Goal: Information Seeking & Learning: Learn about a topic

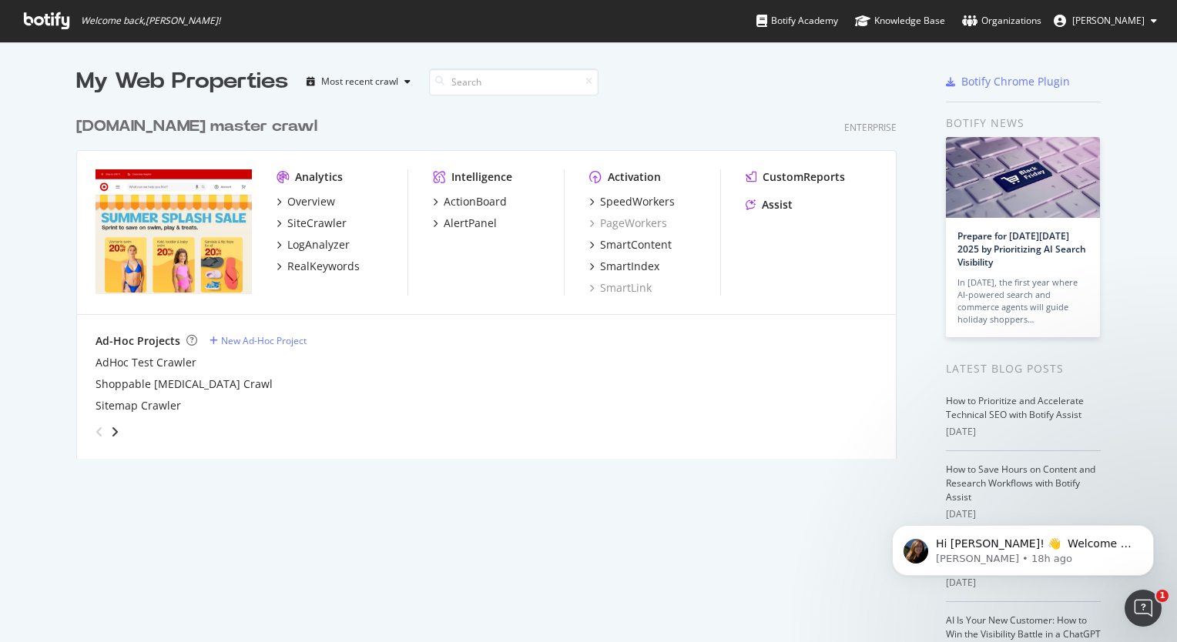
click at [692, 88] on div "My Web Properties Most recent crawl" at bounding box center [440, 81] width 729 height 31
click at [314, 267] on div "RealKeywords" at bounding box center [323, 266] width 72 height 15
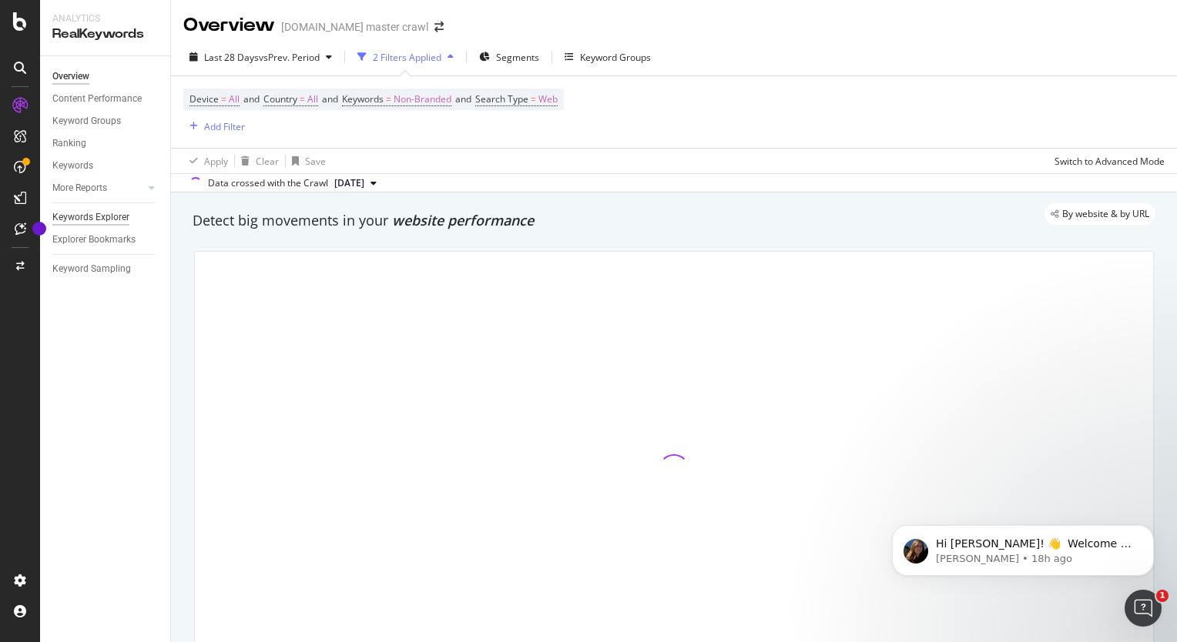
click at [79, 221] on div "Keywords Explorer" at bounding box center [90, 218] width 77 height 16
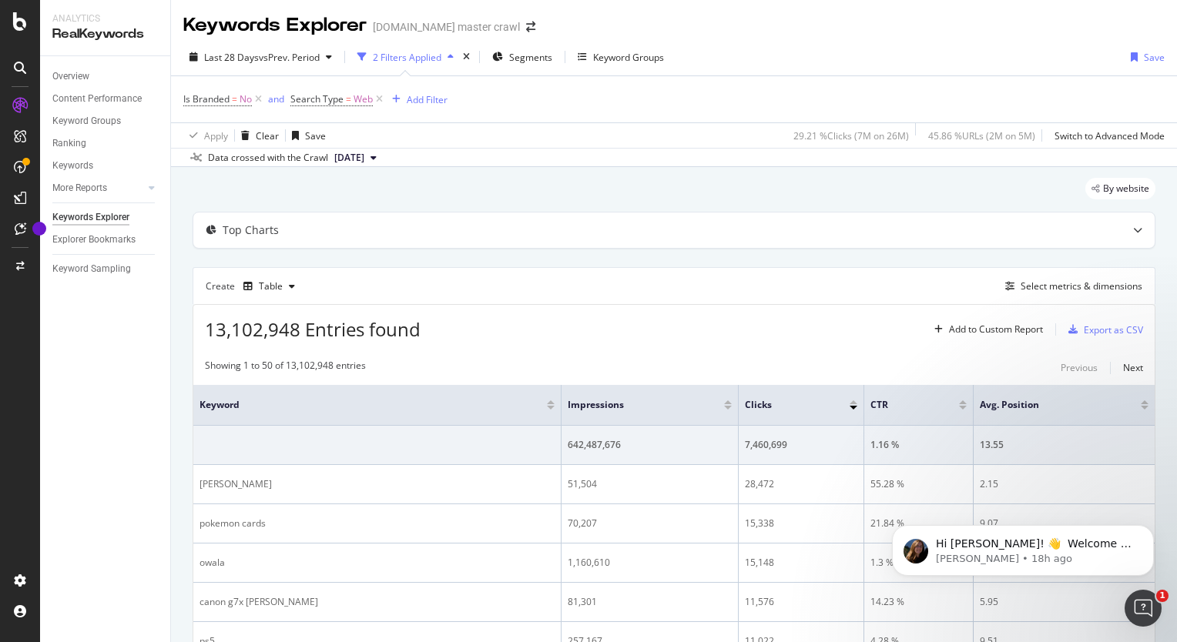
click at [377, 153] on icon at bounding box center [374, 157] width 6 height 9
click at [563, 165] on div "Data crossed with the Crawl [DATE]" at bounding box center [674, 157] width 1006 height 18
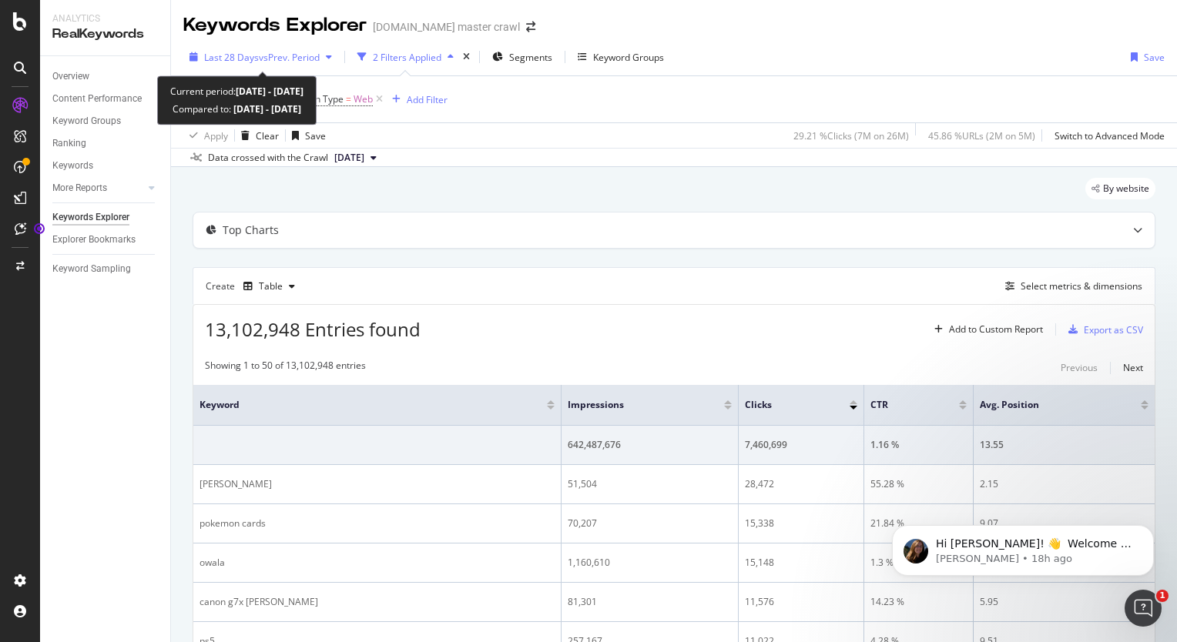
click at [274, 55] on span "vs Prev. Period" at bounding box center [289, 57] width 61 height 13
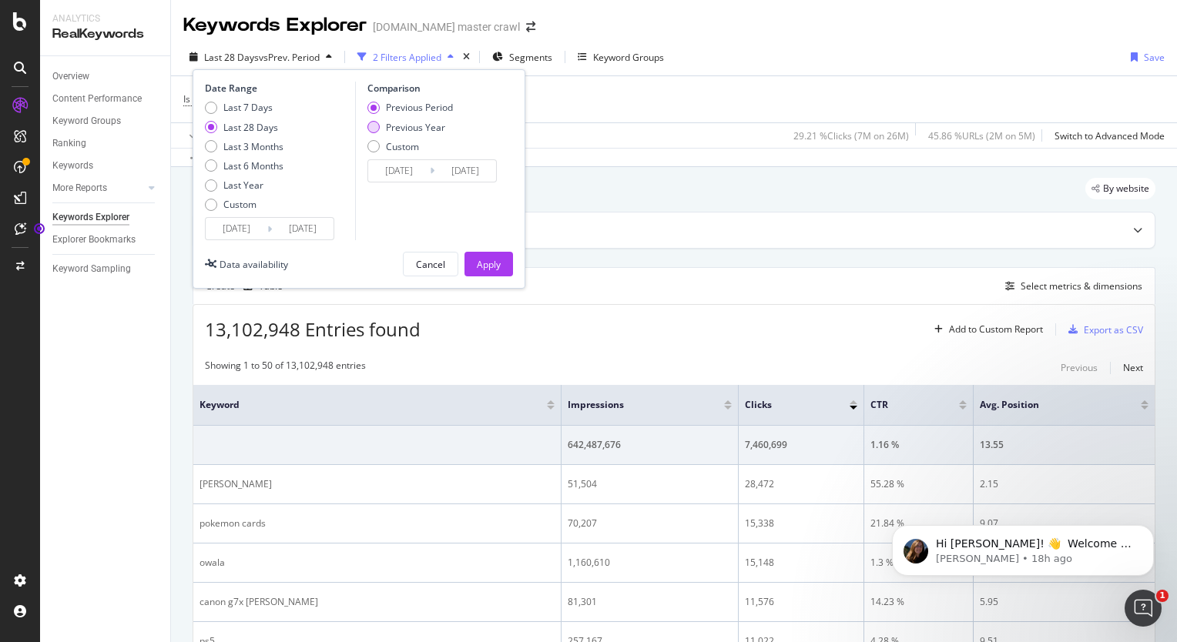
click at [421, 126] on div "Previous Year" at bounding box center [415, 127] width 59 height 13
type input "[DATE]"
click at [240, 189] on div "Last Year" at bounding box center [243, 185] width 40 height 13
type input "[DATE]"
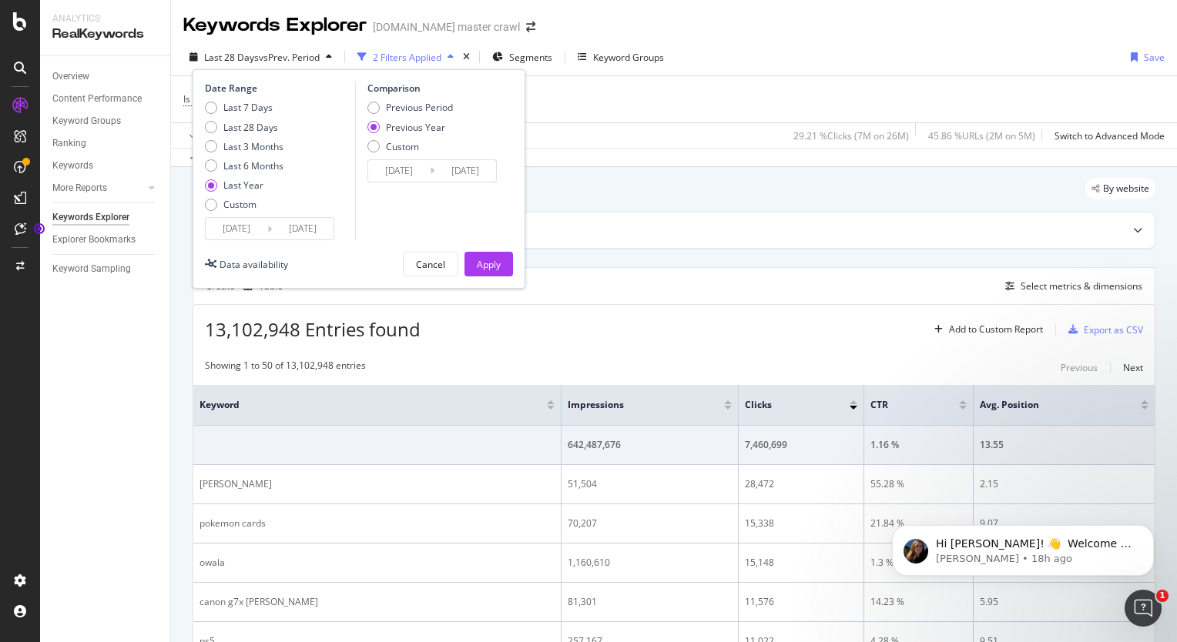
type input "[DATE]"
click at [505, 263] on button "Apply" at bounding box center [488, 264] width 49 height 25
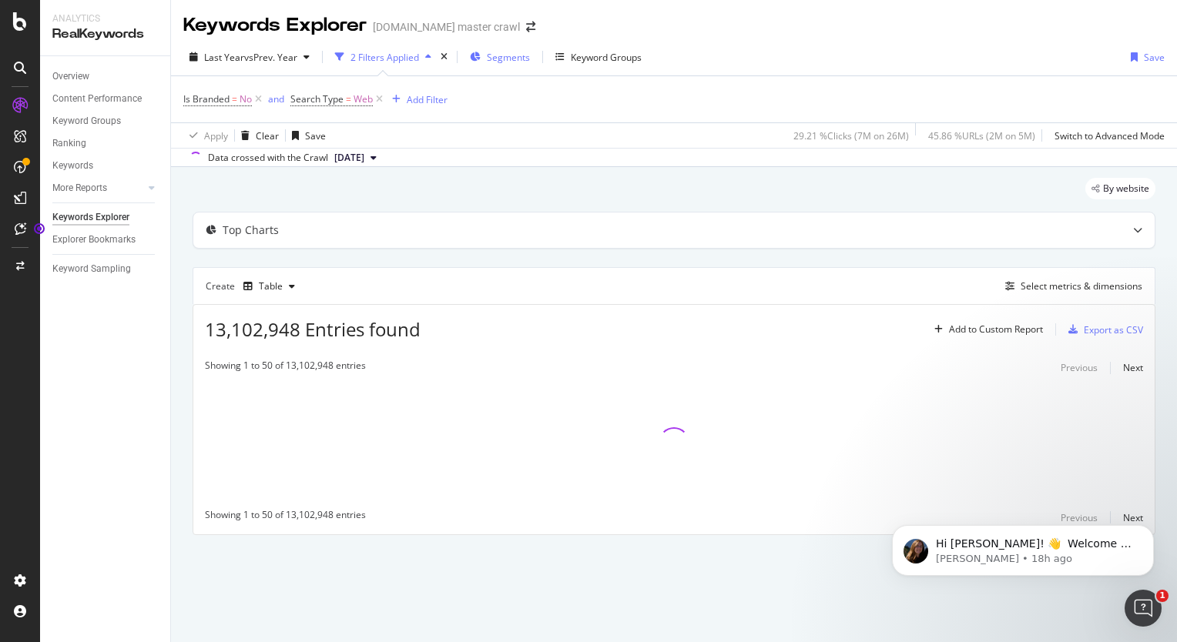
click at [505, 62] on span "Segments" at bounding box center [508, 57] width 43 height 13
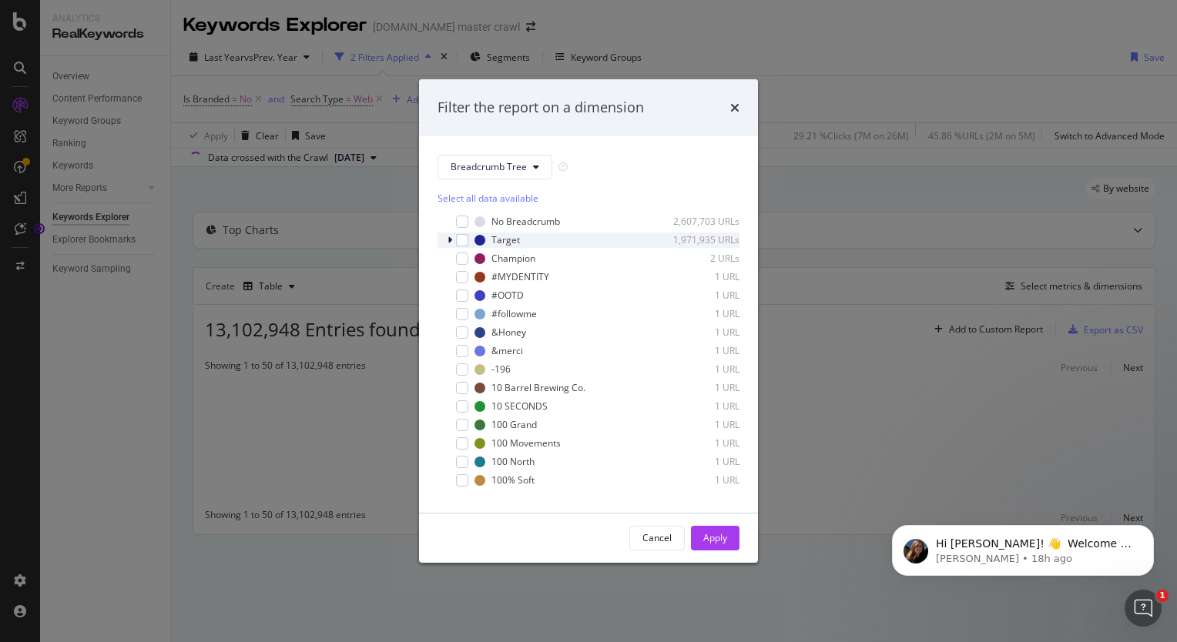
click at [450, 239] on icon "modal" at bounding box center [450, 240] width 5 height 9
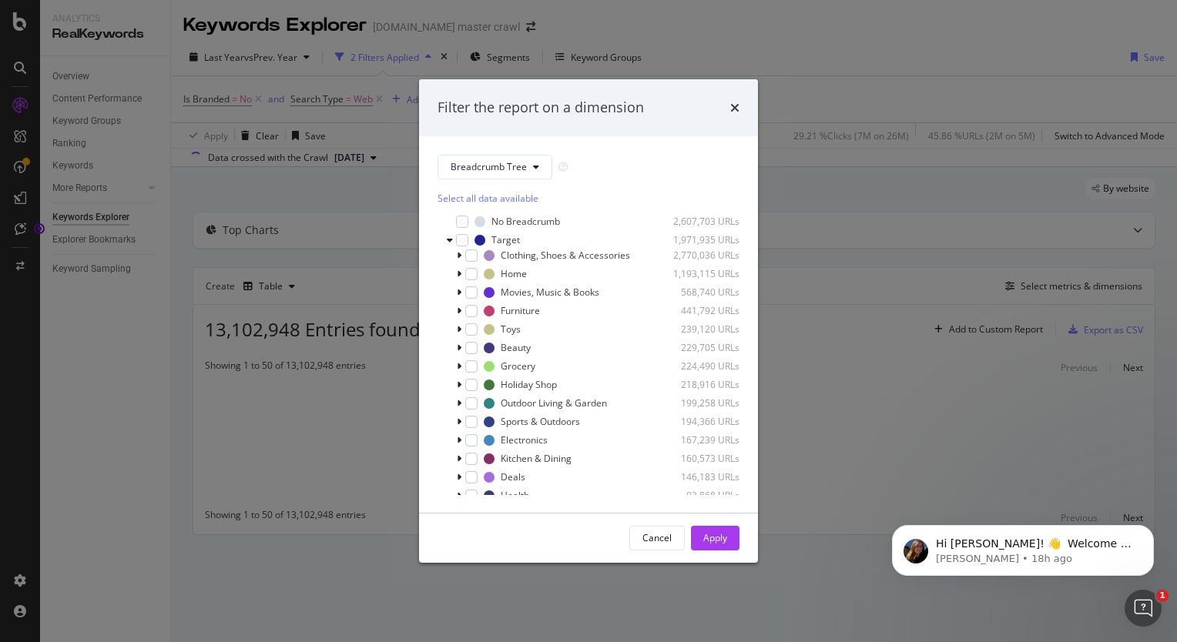
scroll to position [12, 0]
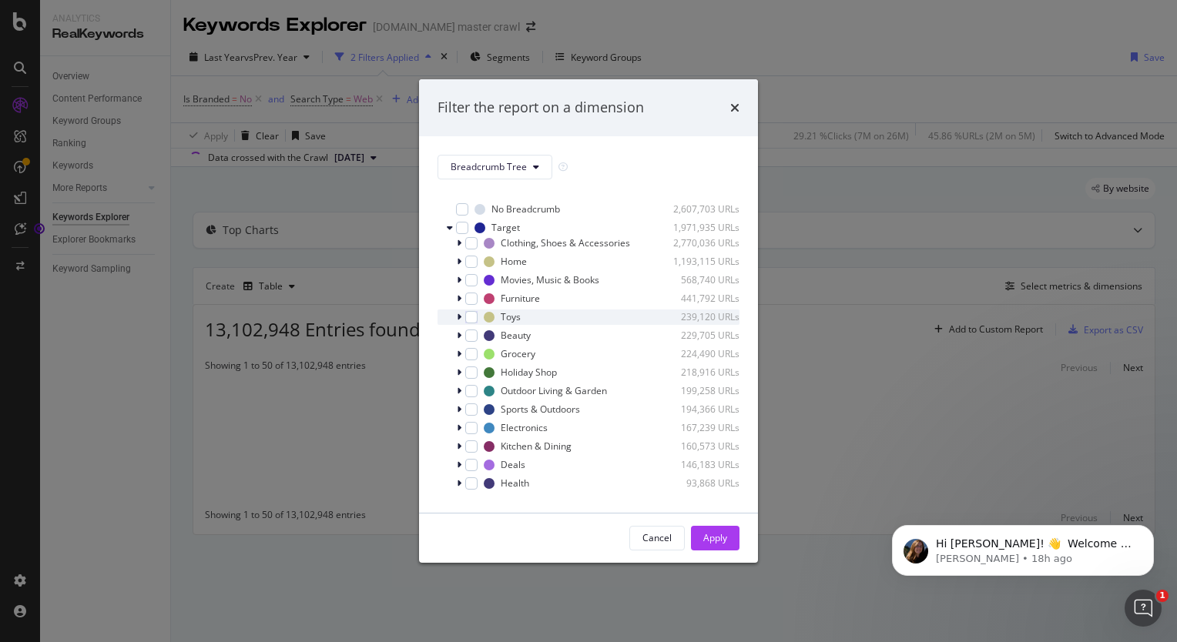
click at [454, 316] on div "Toys 239,120 URLs" at bounding box center [589, 317] width 302 height 15
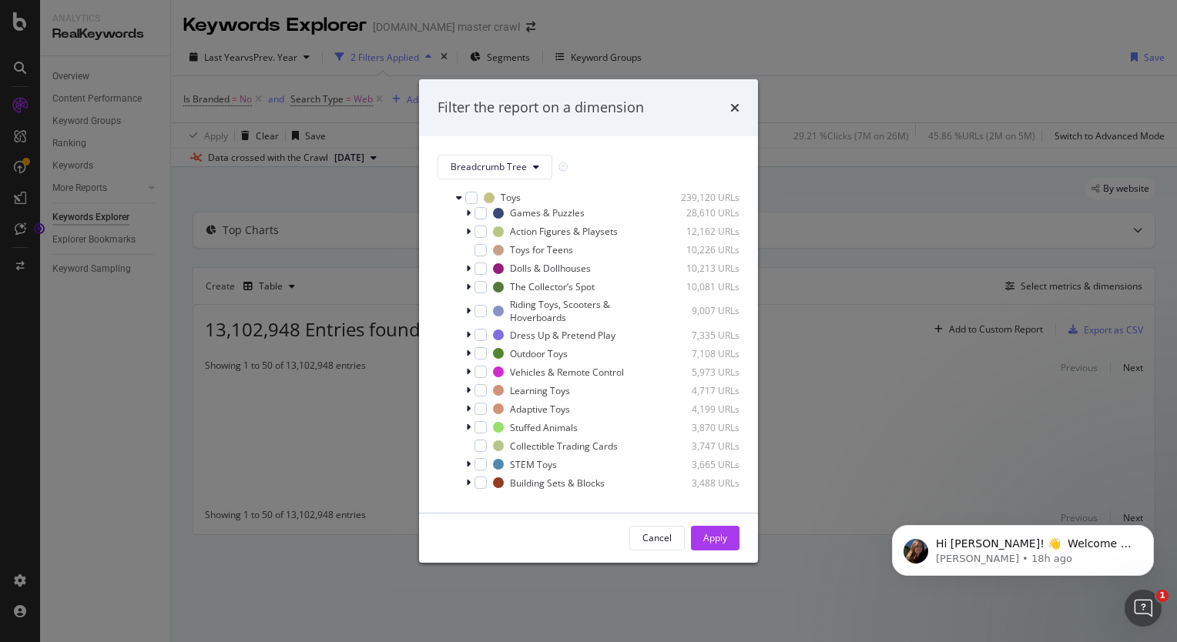
scroll to position [123, 0]
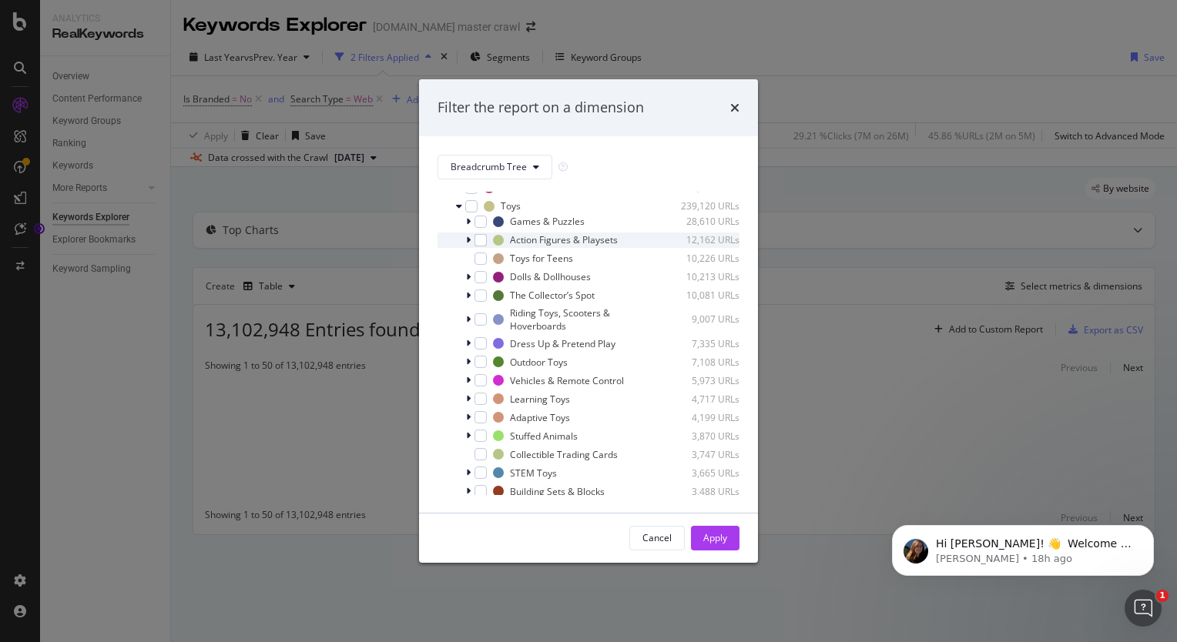
click at [463, 240] on div "Action Figures & Playsets 12,162 URLs" at bounding box center [589, 240] width 302 height 15
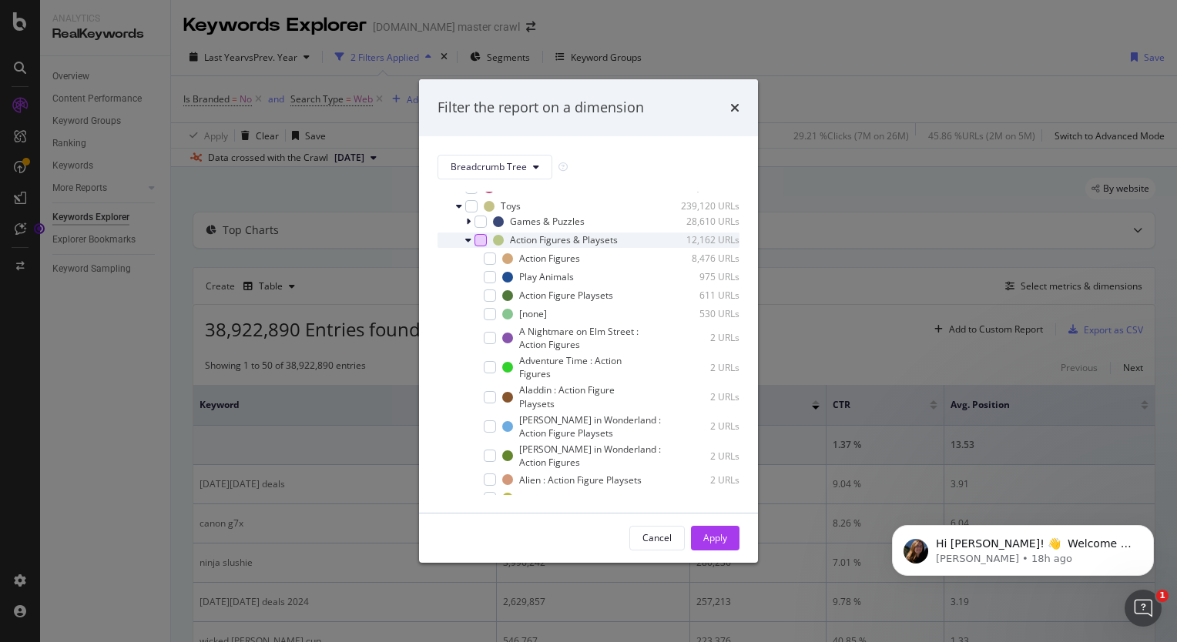
click at [483, 236] on div "modal" at bounding box center [480, 240] width 12 height 12
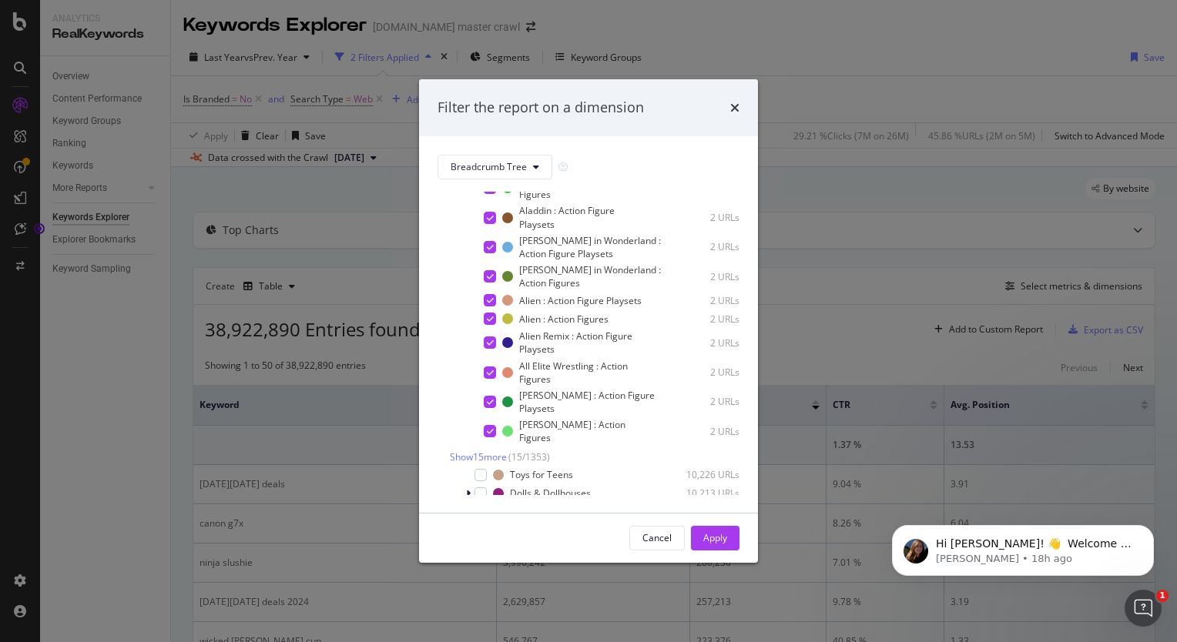
scroll to position [306, 0]
click at [711, 542] on div "Apply" at bounding box center [715, 537] width 24 height 13
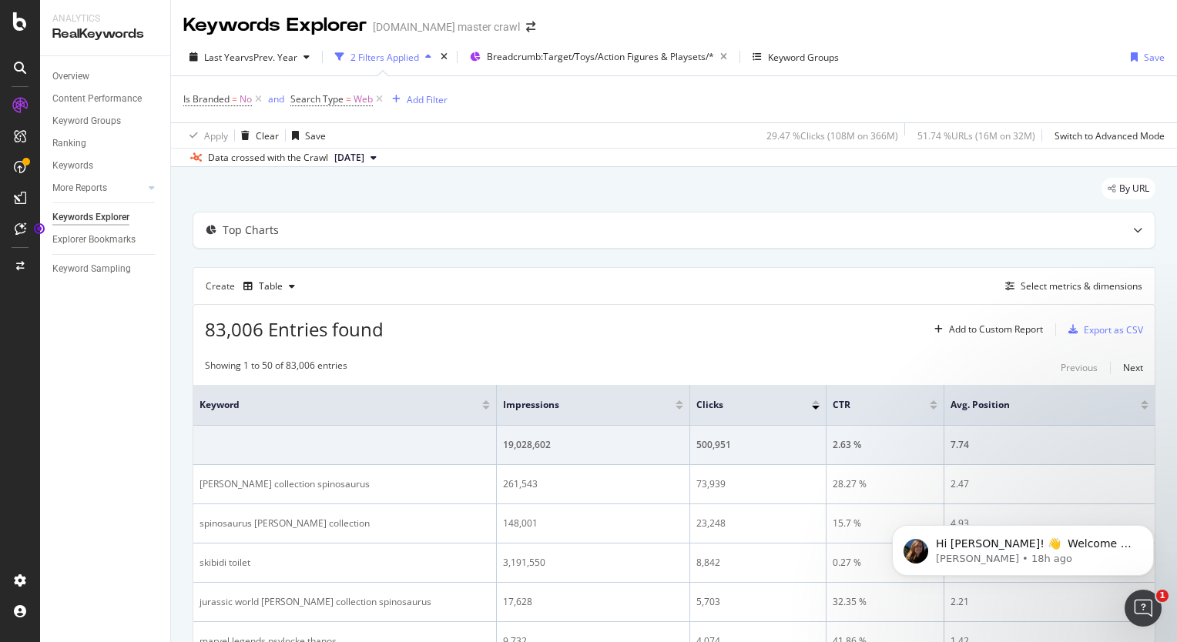
click at [471, 318] on div "83,006 Entries found Add to Custom Report Export as CSV" at bounding box center [673, 324] width 961 height 38
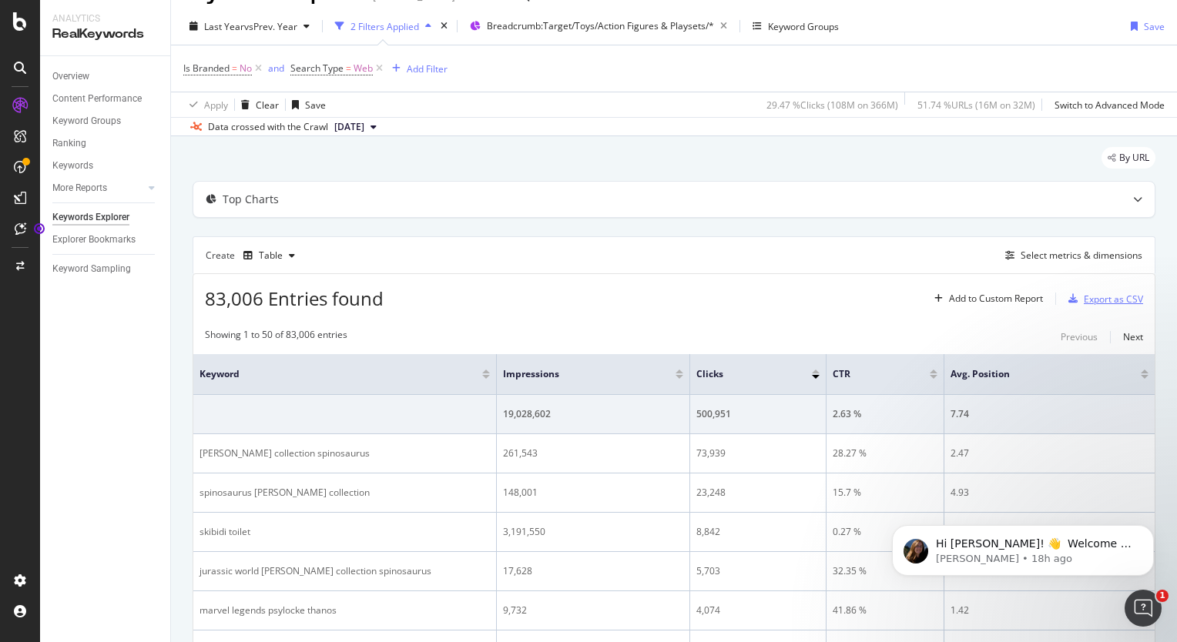
click at [1105, 297] on div "Export as CSV" at bounding box center [1113, 299] width 59 height 13
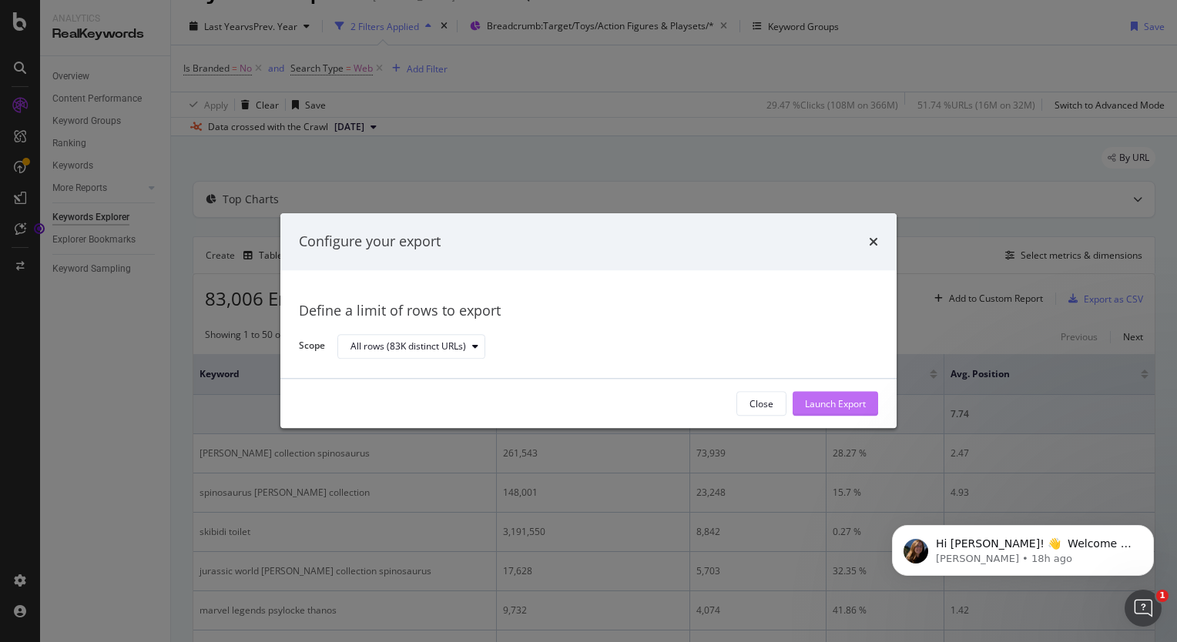
click at [832, 410] on div "Launch Export" at bounding box center [835, 403] width 61 height 13
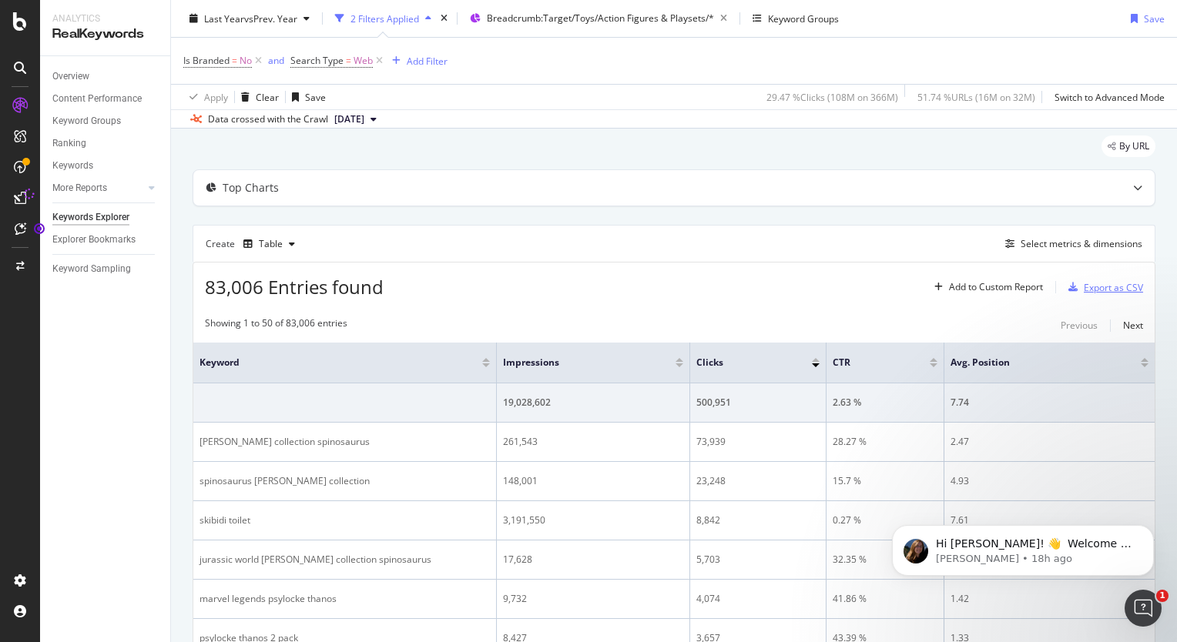
scroll to position [0, 0]
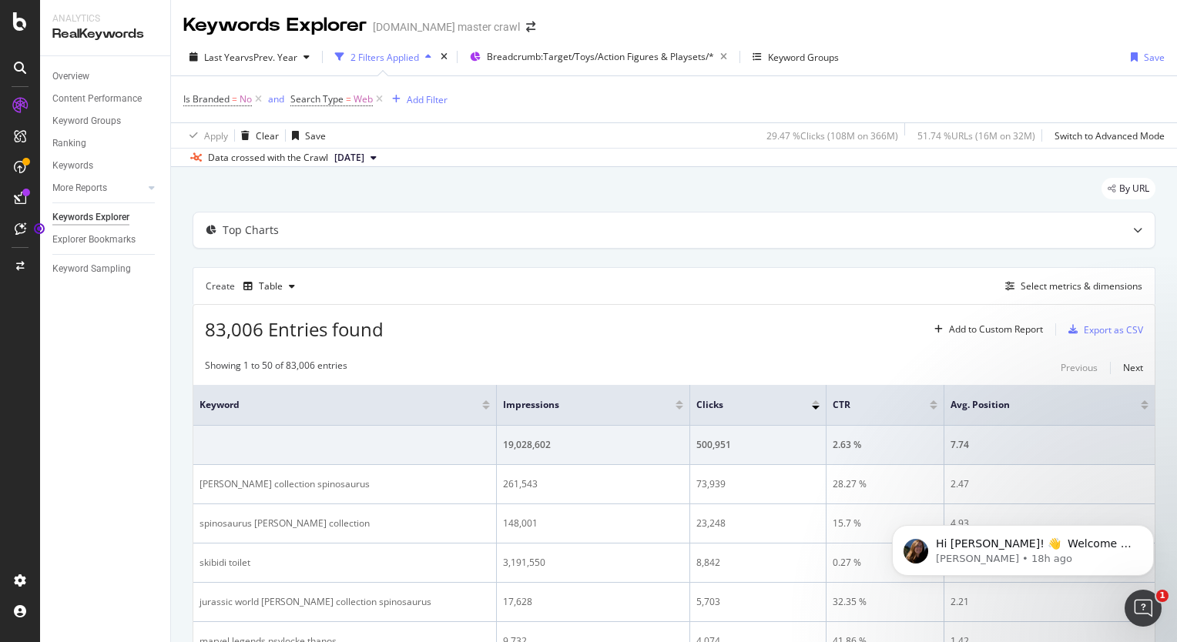
click at [699, 328] on div "83,006 Entries found Add to Custom Report Export as CSV" at bounding box center [673, 324] width 961 height 38
click at [548, 63] on div "Breadcrumb: Target/Toys/Action Figures & Playsets/*" at bounding box center [610, 57] width 246 height 22
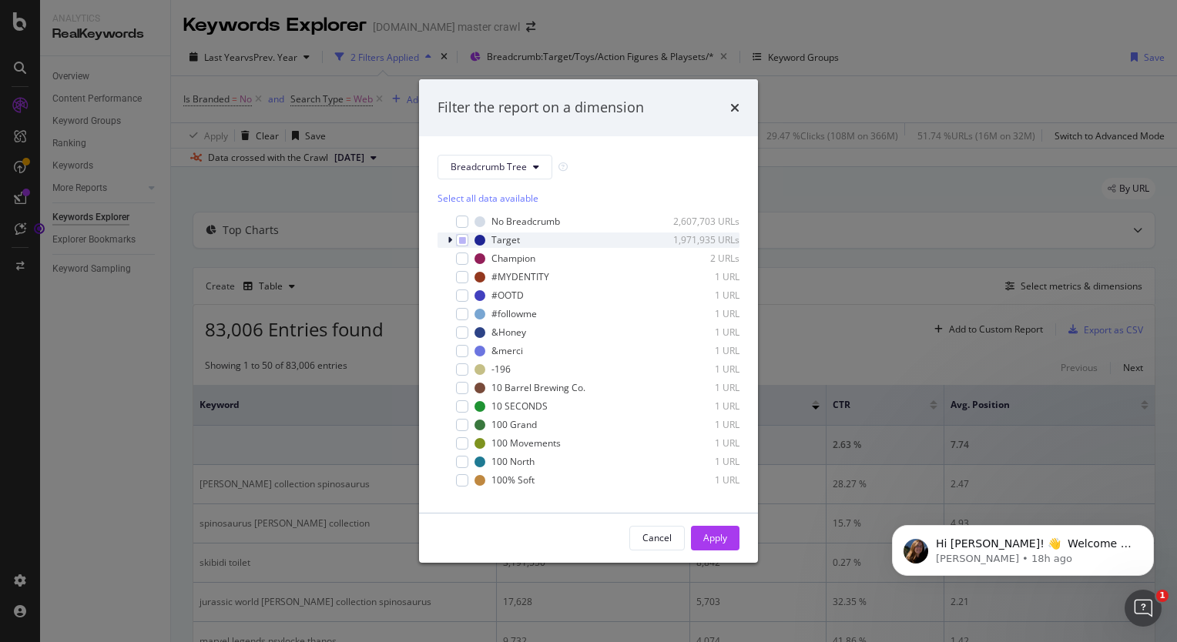
click at [444, 236] on div "Target 1,971,935 URLs" at bounding box center [589, 240] width 302 height 15
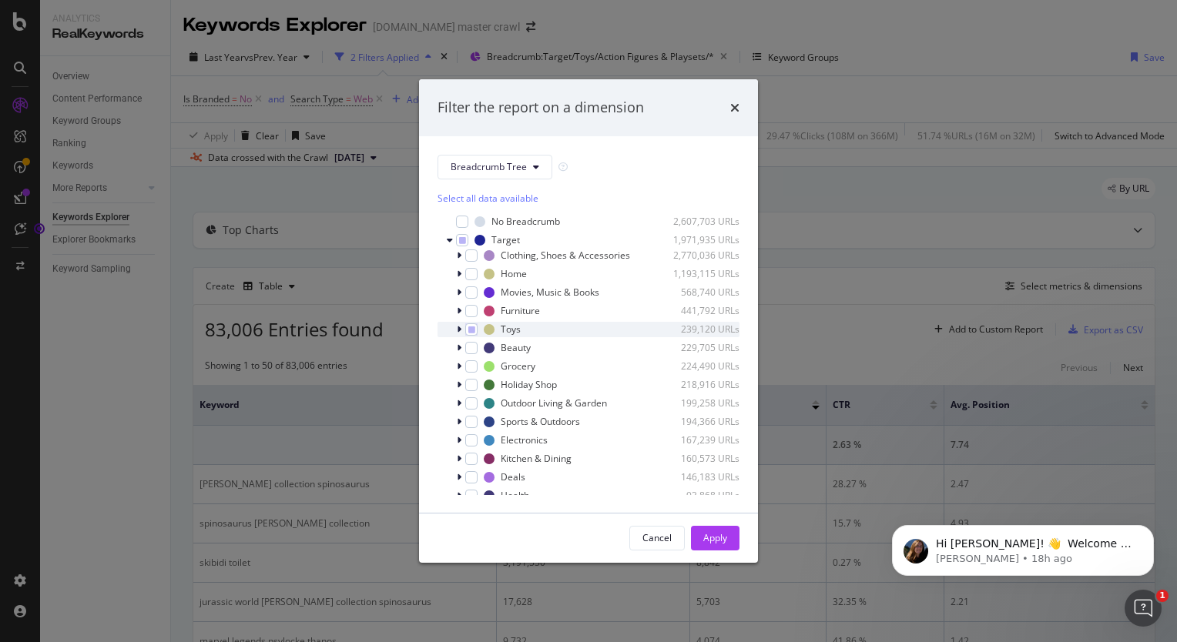
click at [458, 326] on icon "modal" at bounding box center [459, 329] width 5 height 9
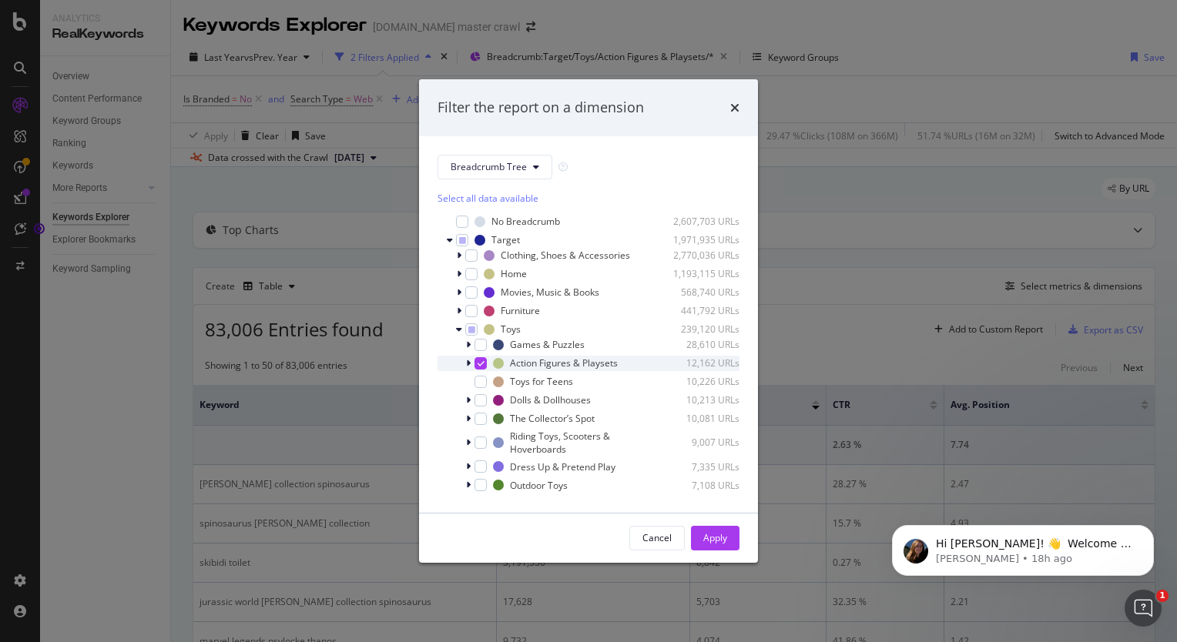
click at [465, 368] on div "modal" at bounding box center [469, 363] width 9 height 15
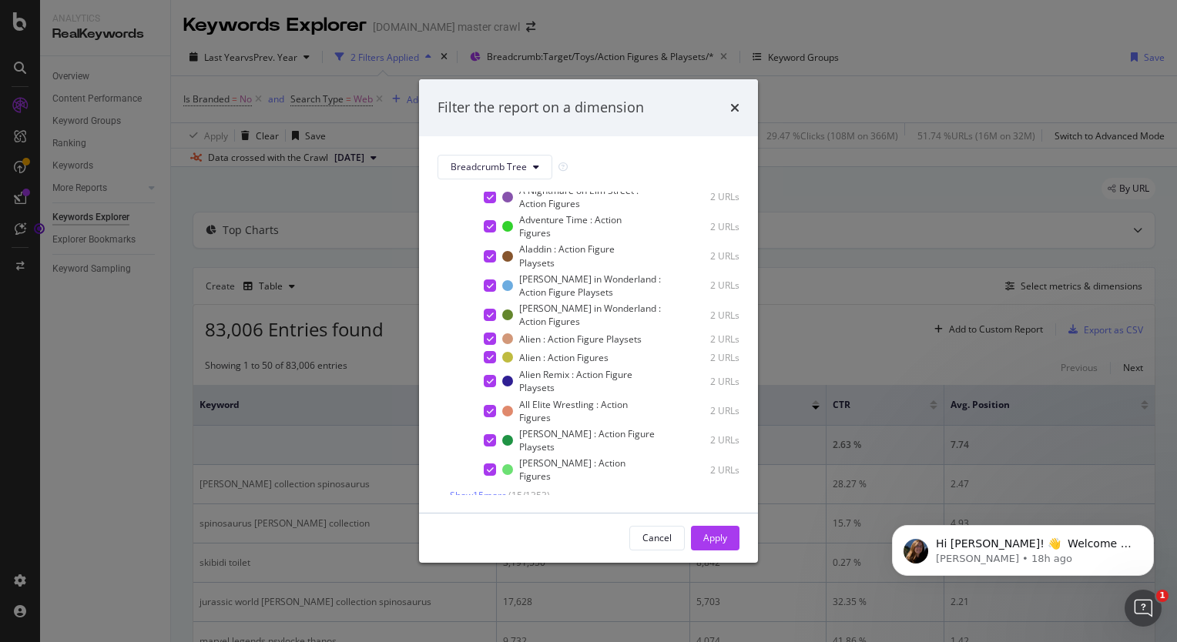
scroll to position [253, 0]
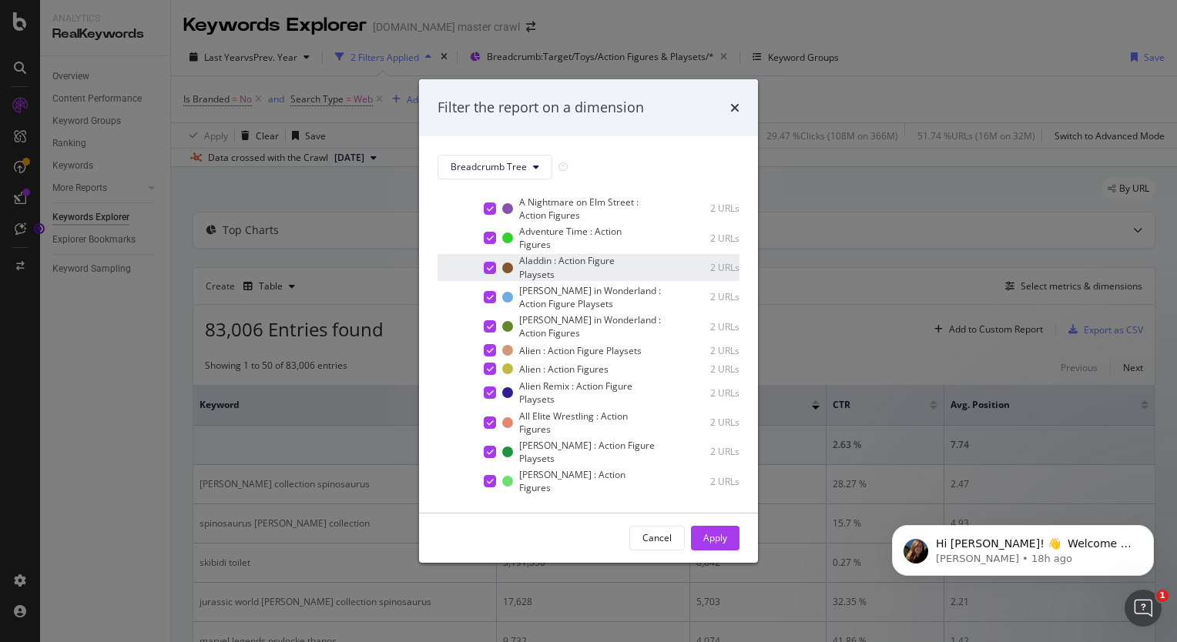
click at [485, 269] on div "modal" at bounding box center [490, 268] width 12 height 12
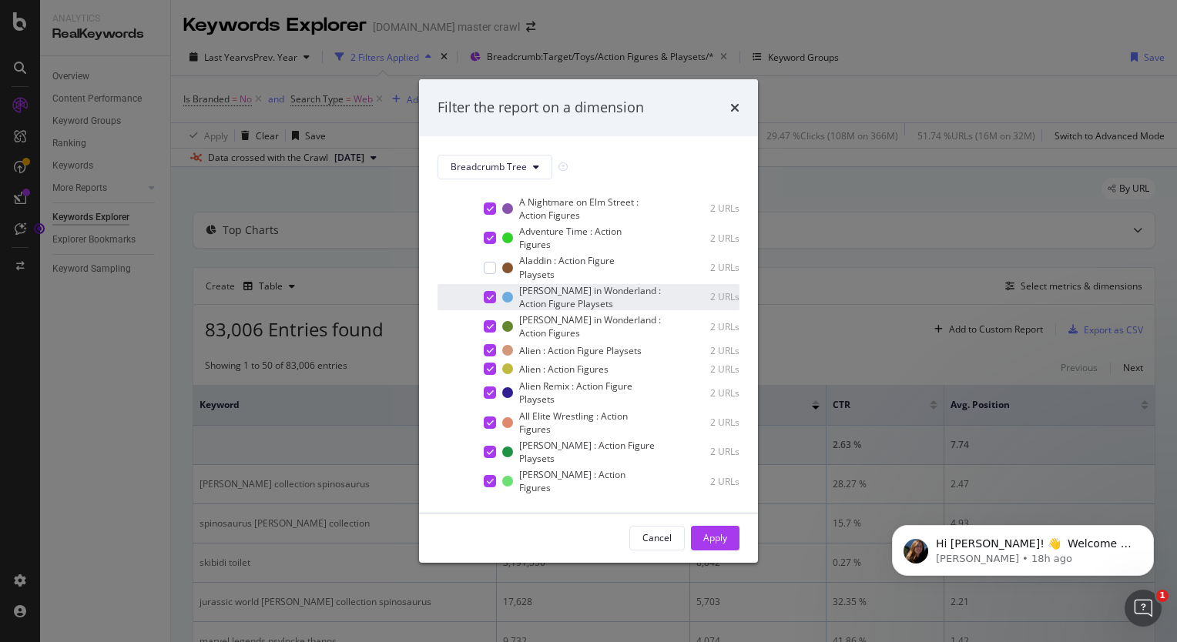
click at [484, 294] on div "modal" at bounding box center [490, 297] width 12 height 12
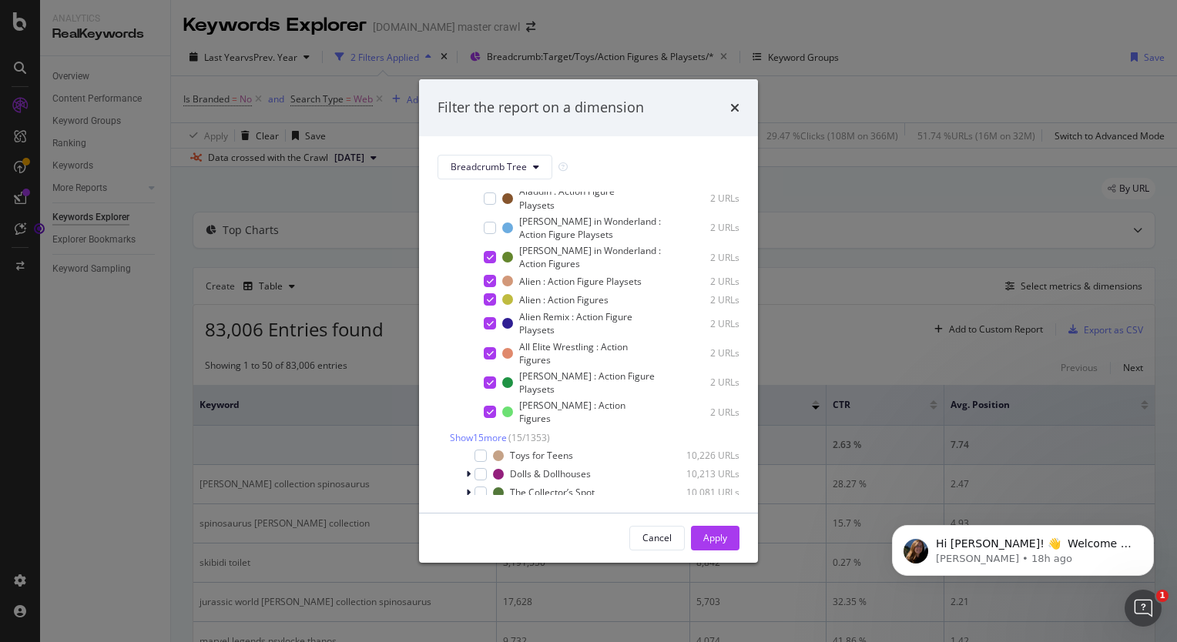
scroll to position [330, 0]
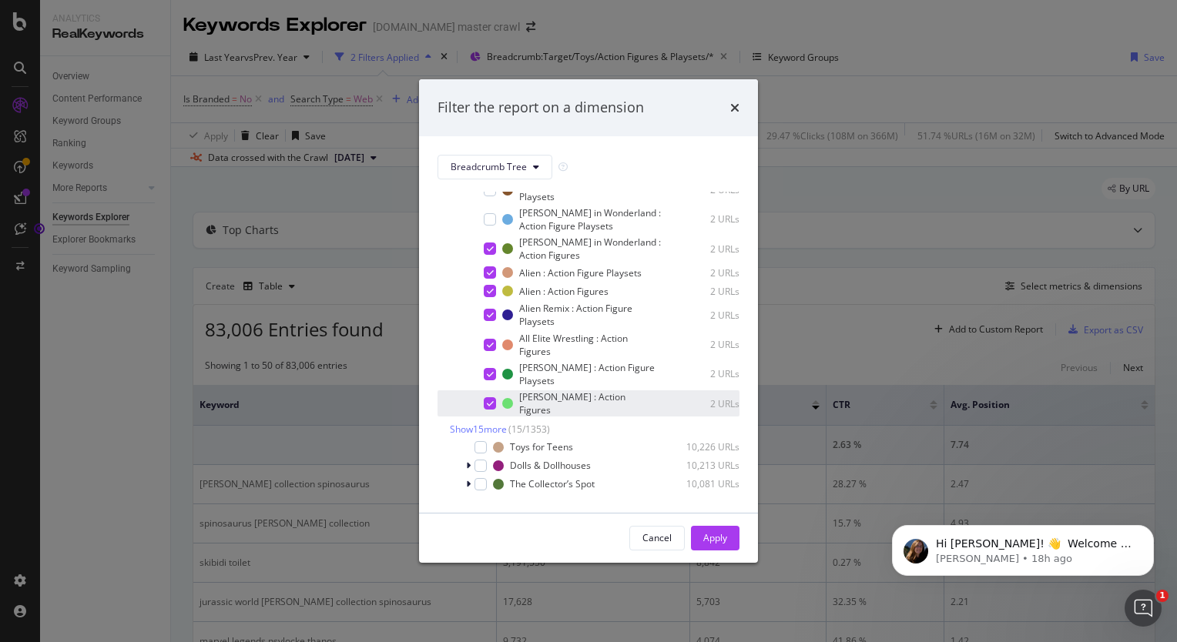
click at [487, 407] on icon "modal" at bounding box center [490, 404] width 7 height 8
click at [490, 378] on icon "modal" at bounding box center [490, 375] width 7 height 8
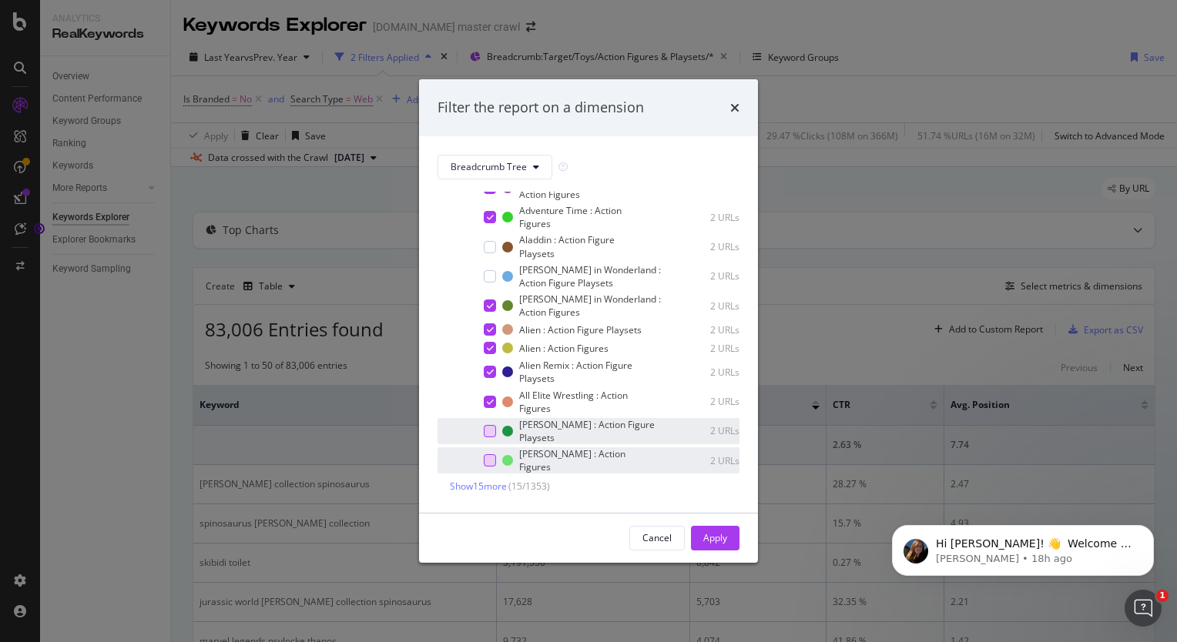
scroll to position [280, 0]
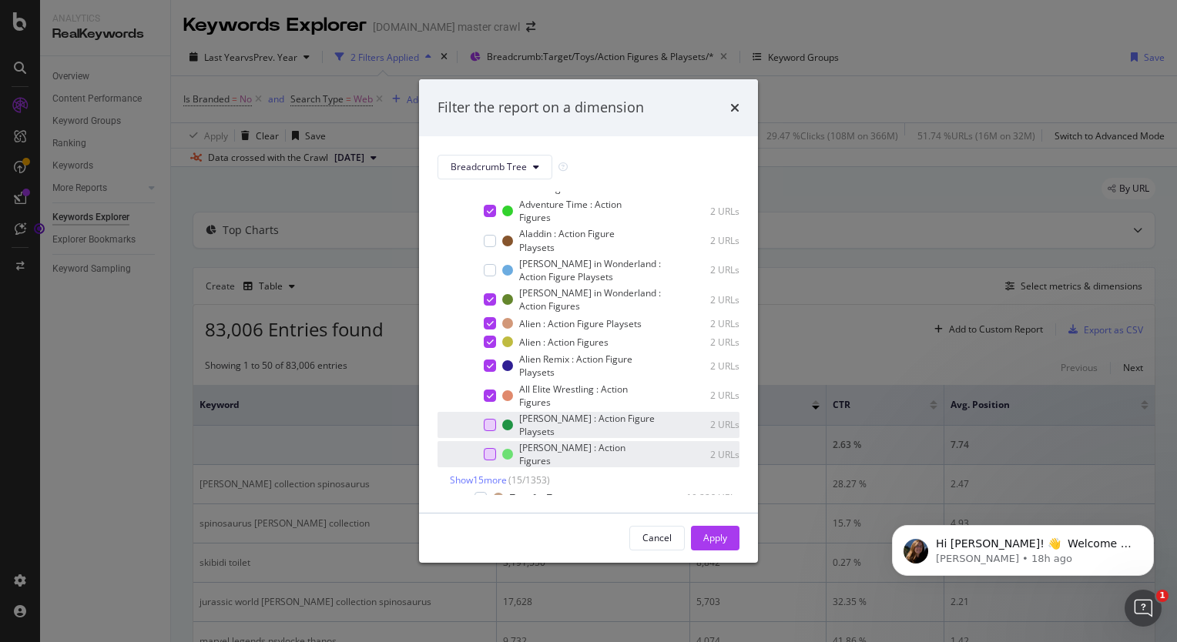
drag, startPoint x: 1050, startPoint y: 2, endPoint x: 842, endPoint y: 41, distance: 211.7
click at [842, 41] on div "Filter the report on a dimension Breadcrumb Tree Select all data available No B…" at bounding box center [588, 321] width 1177 height 642
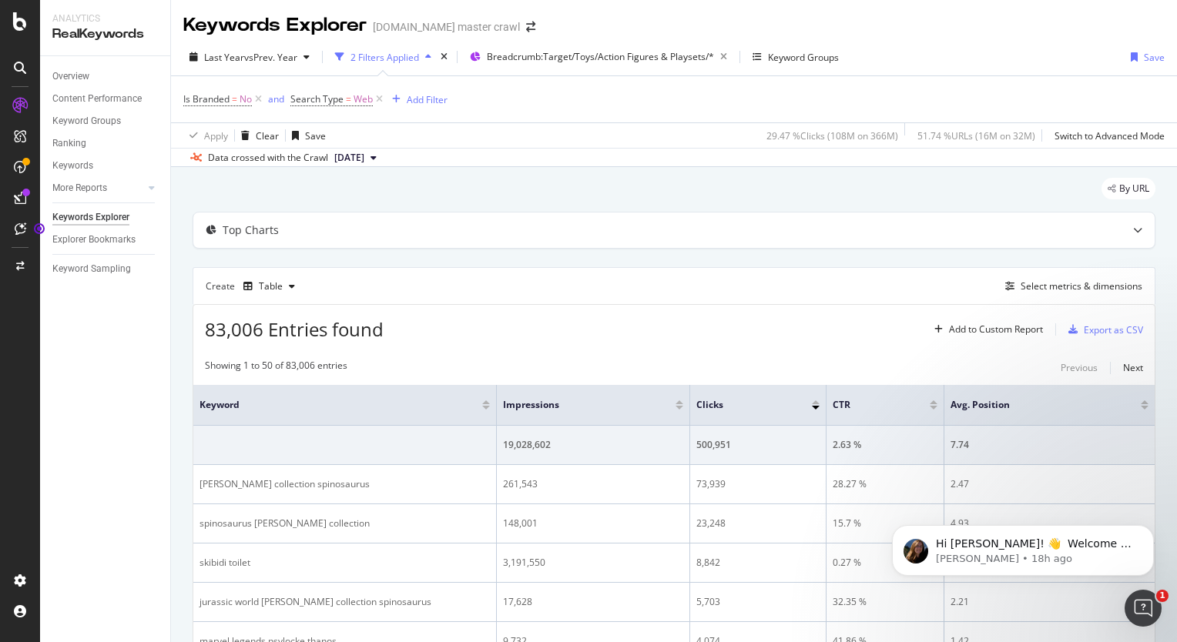
click at [812, 320] on div "83,006 Entries found Add to Custom Report Export as CSV" at bounding box center [673, 324] width 961 height 38
click at [813, 364] on div "Showing 1 to 50 of 83,006 entries Previous Next" at bounding box center [673, 368] width 961 height 18
